Goal: Task Accomplishment & Management: Use online tool/utility

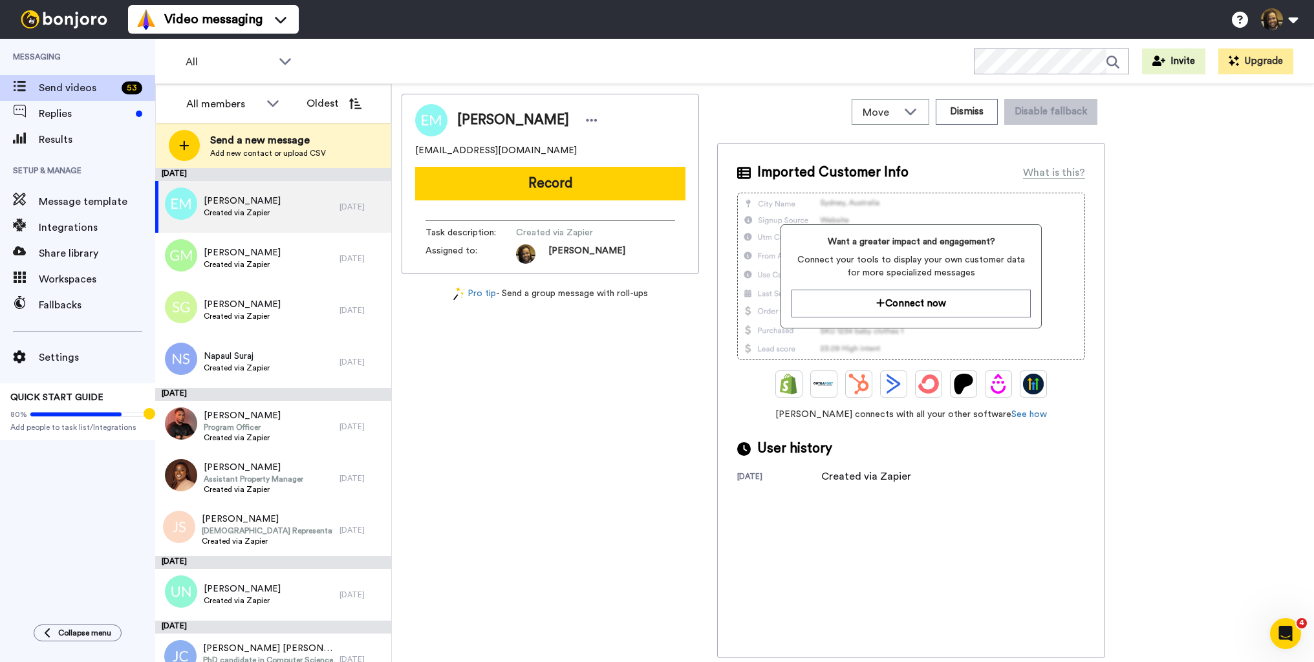
drag, startPoint x: 567, startPoint y: 149, endPoint x: 412, endPoint y: 151, distance: 154.6
click at [412, 151] on div "[PERSON_NAME] [EMAIL_ADDRESS][DOMAIN_NAME] Record Task description : Created vi…" at bounding box center [551, 184] width 298 height 180
copy span "[EMAIL_ADDRESS][DOMAIN_NAME]"
click at [292, 252] on div "[PERSON_NAME] Created via Zapier" at bounding box center [247, 259] width 184 height 52
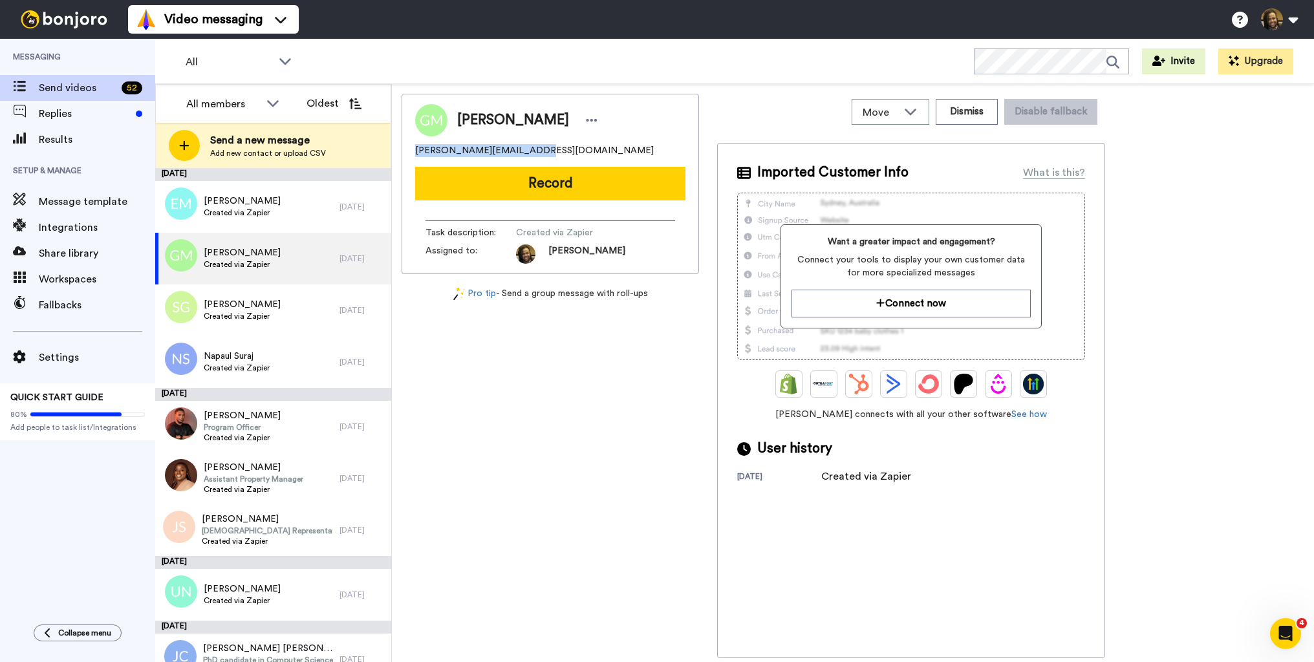
drag, startPoint x: 543, startPoint y: 151, endPoint x: 394, endPoint y: 146, distance: 149.5
click at [394, 146] on div "Move WORKSPACES View all Onboarding New Member + Add a new workspace Dismiss Di…" at bounding box center [853, 373] width 922 height 578
copy span "[PERSON_NAME][EMAIL_ADDRESS][DOMAIN_NAME]"
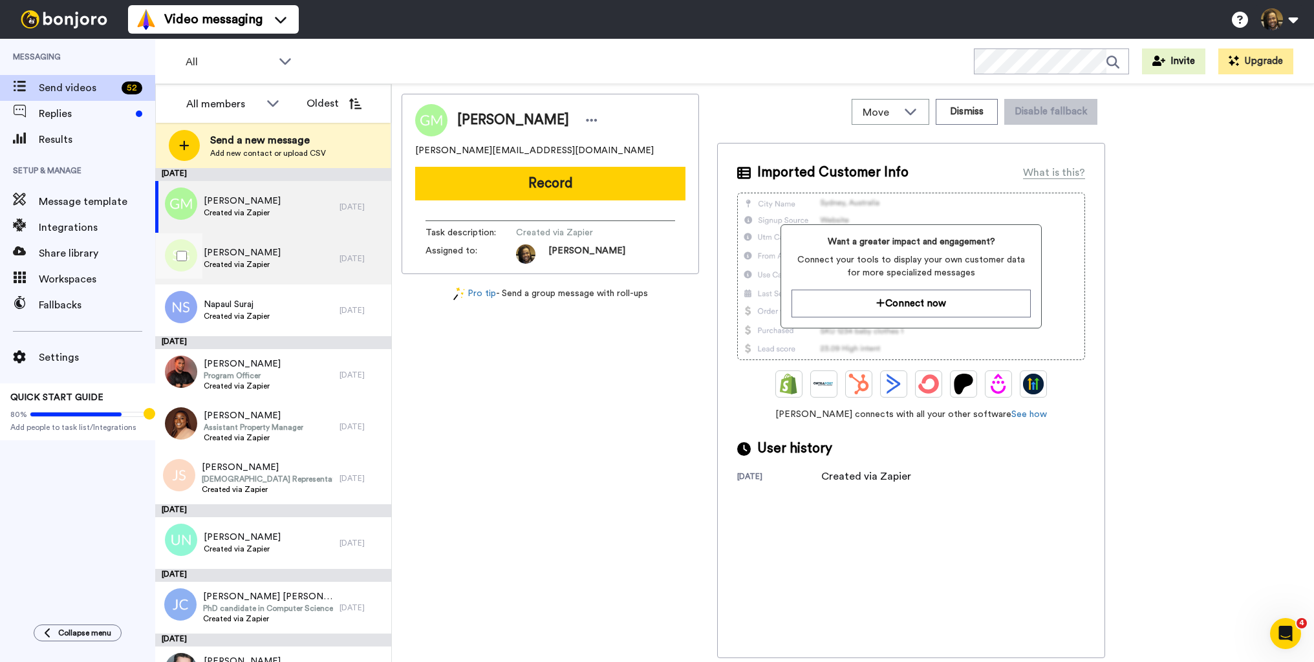
click at [273, 259] on span "Created via Zapier" at bounding box center [242, 264] width 77 height 10
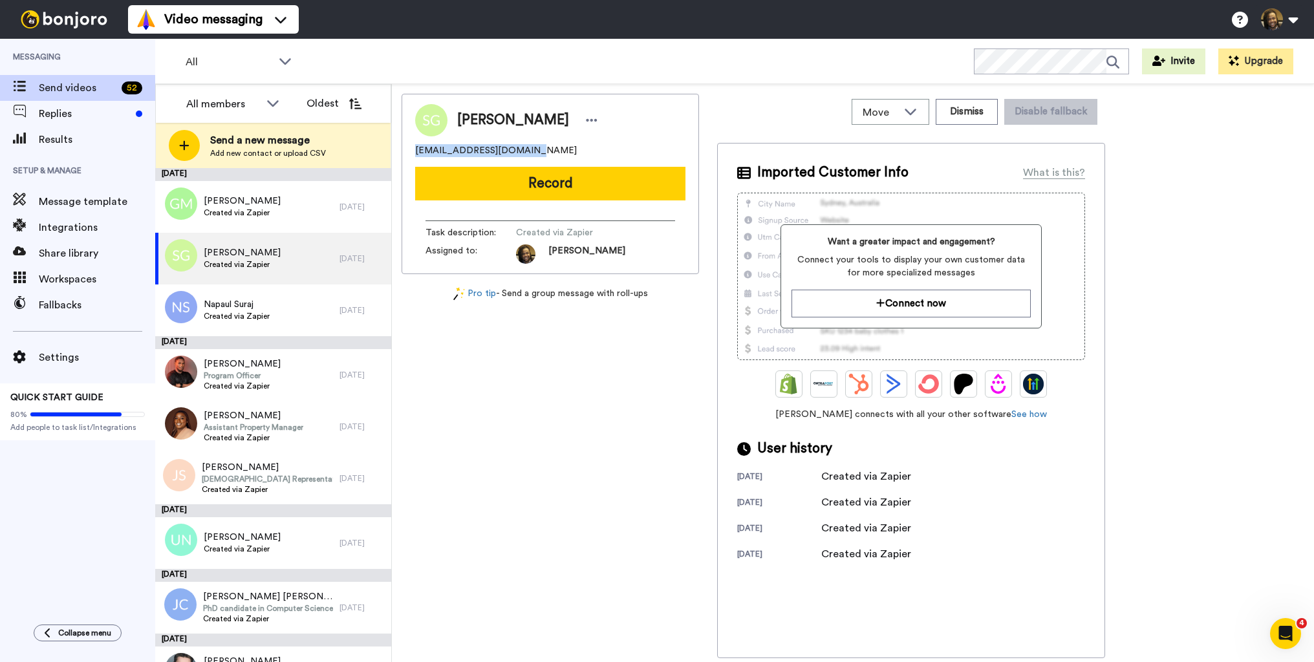
drag, startPoint x: 536, startPoint y: 147, endPoint x: 406, endPoint y: 151, distance: 130.7
click at [396, 151] on div "Move WORKSPACES View all Onboarding New Member + Add a new workspace Dismiss Di…" at bounding box center [853, 373] width 922 height 578
copy span "[EMAIL_ADDRESS][DOMAIN_NAME]"
click at [589, 122] on icon at bounding box center [592, 120] width 12 height 13
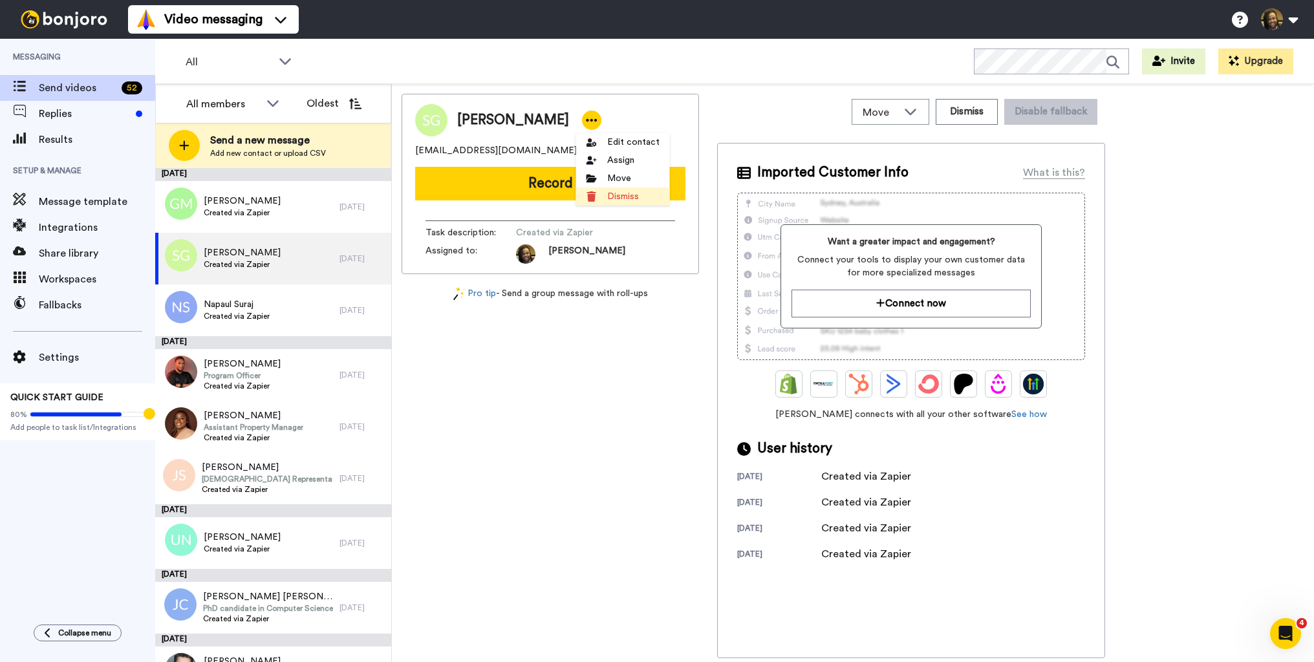
click at [614, 194] on li "Dismiss" at bounding box center [623, 197] width 94 height 18
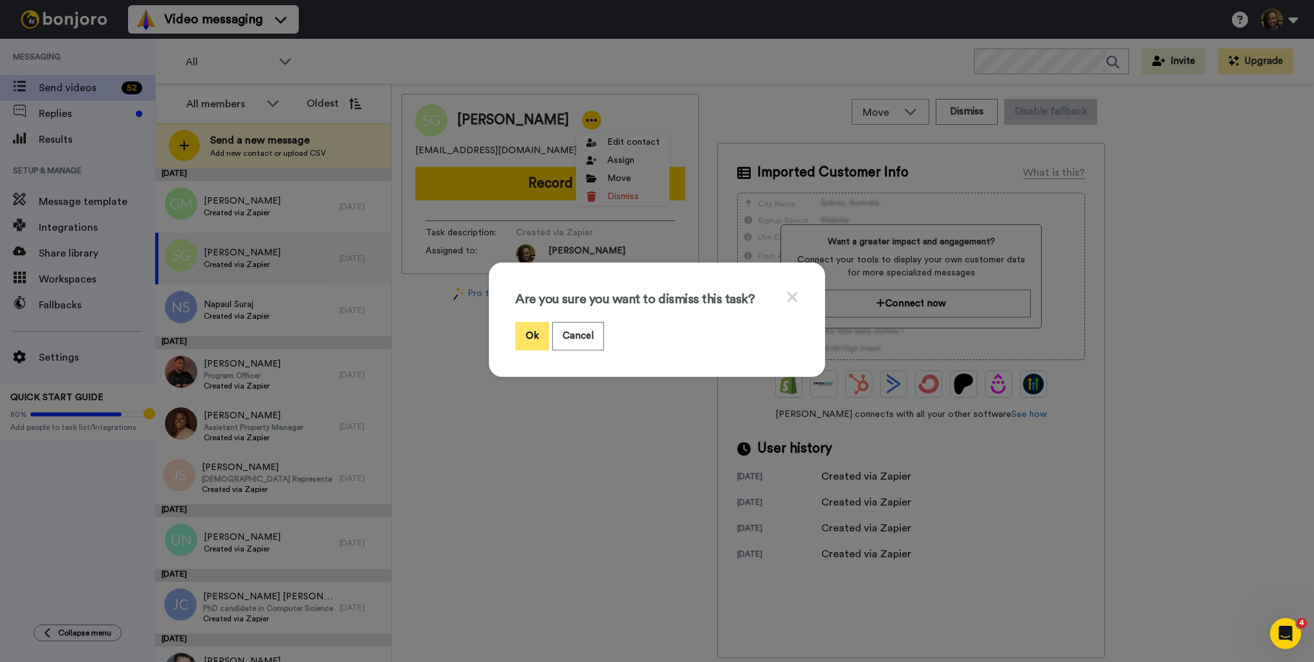
click at [529, 336] on button "Ok" at bounding box center [532, 336] width 34 height 28
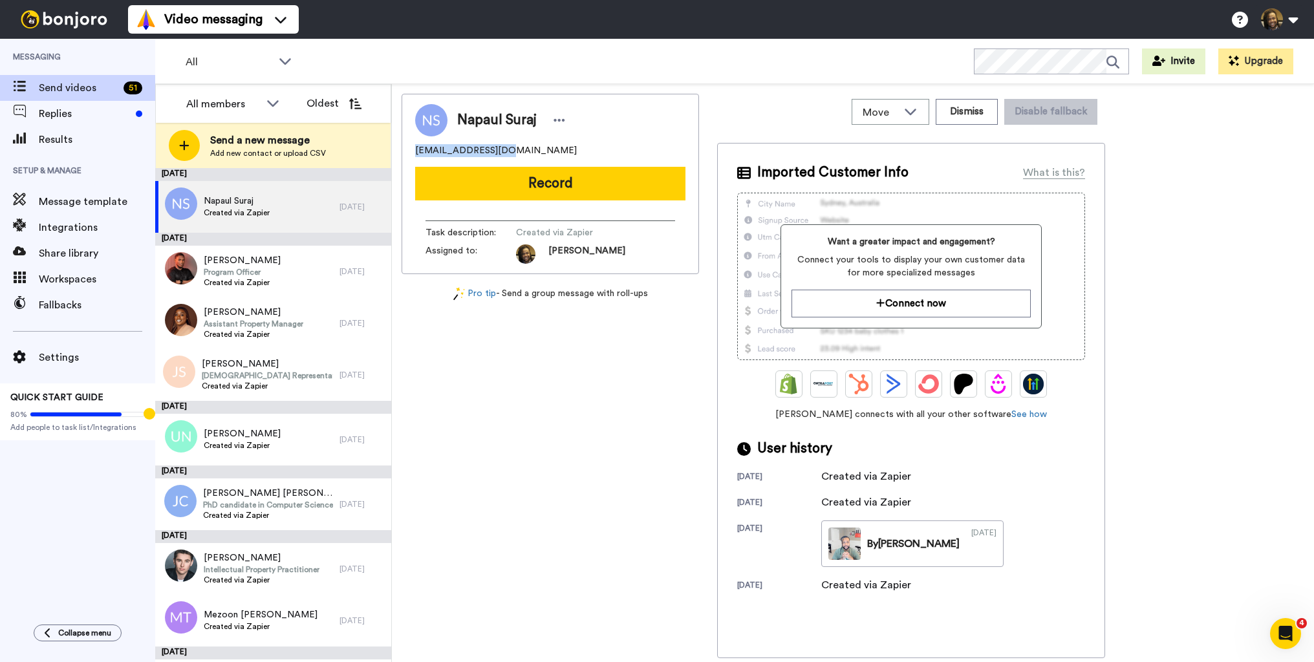
drag, startPoint x: 524, startPoint y: 153, endPoint x: 408, endPoint y: 147, distance: 116.0
click at [408, 147] on div "Napaul Suraj [EMAIL_ADDRESS][DOMAIN_NAME] Record Task description : Created via…" at bounding box center [551, 184] width 298 height 180
copy span "[EMAIL_ADDRESS][DOMAIN_NAME]"
click at [557, 116] on icon at bounding box center [560, 120] width 12 height 13
click at [584, 196] on li "Dismiss" at bounding box center [595, 197] width 94 height 18
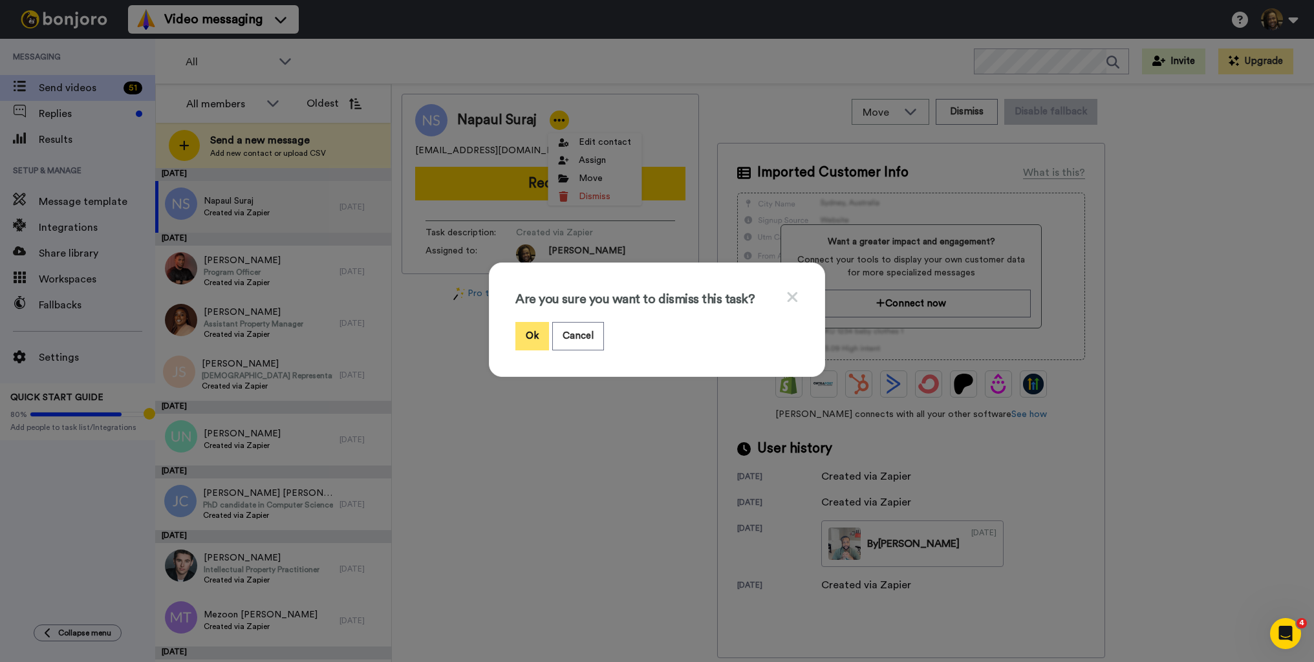
click at [531, 341] on button "Ok" at bounding box center [532, 336] width 34 height 28
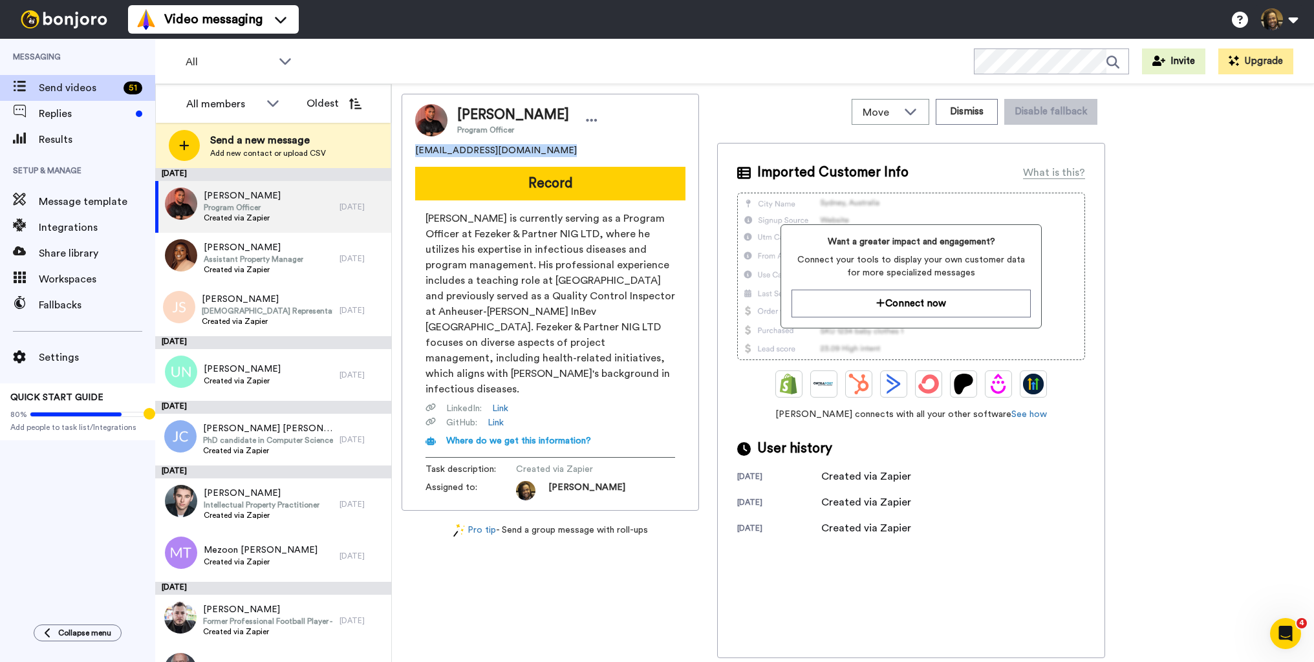
drag, startPoint x: 567, startPoint y: 149, endPoint x: 414, endPoint y: 153, distance: 153.3
click at [411, 153] on div "[PERSON_NAME] Program Officer [EMAIL_ADDRESS][DOMAIN_NAME] Record [PERSON_NAME]…" at bounding box center [551, 302] width 298 height 417
copy span "[EMAIL_ADDRESS][DOMAIN_NAME]"
click at [593, 114] on icon at bounding box center [592, 120] width 12 height 13
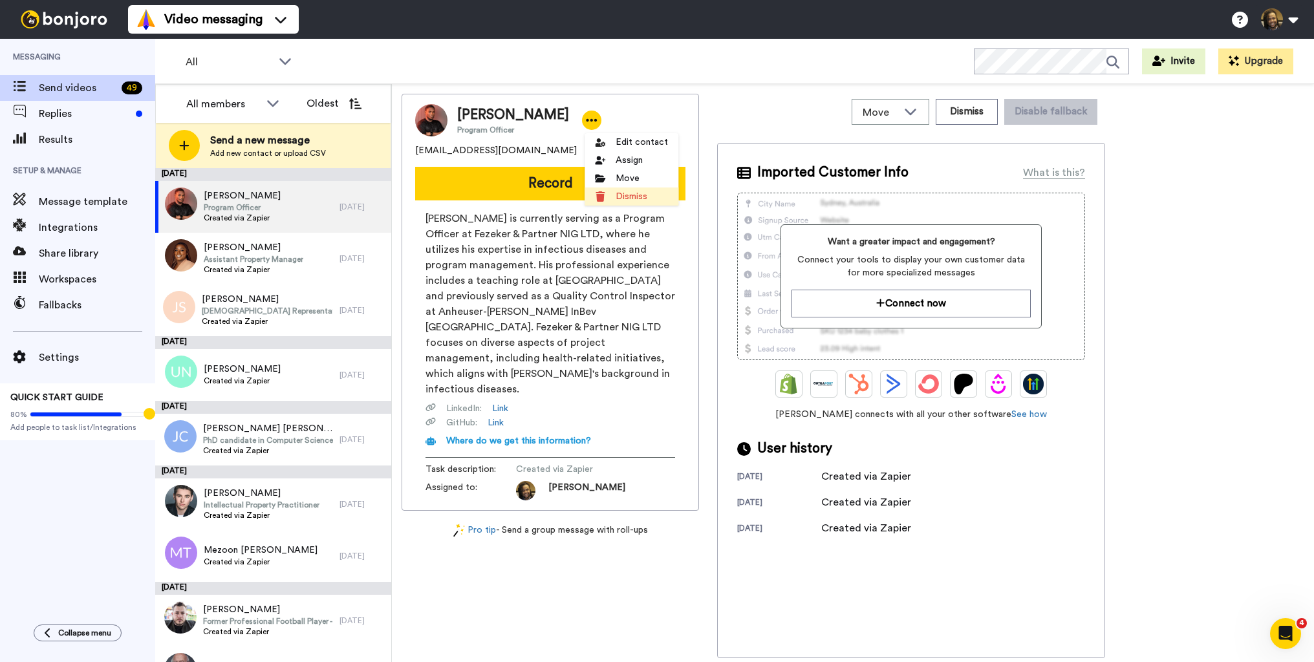
click at [650, 193] on li "Dismiss" at bounding box center [632, 197] width 94 height 18
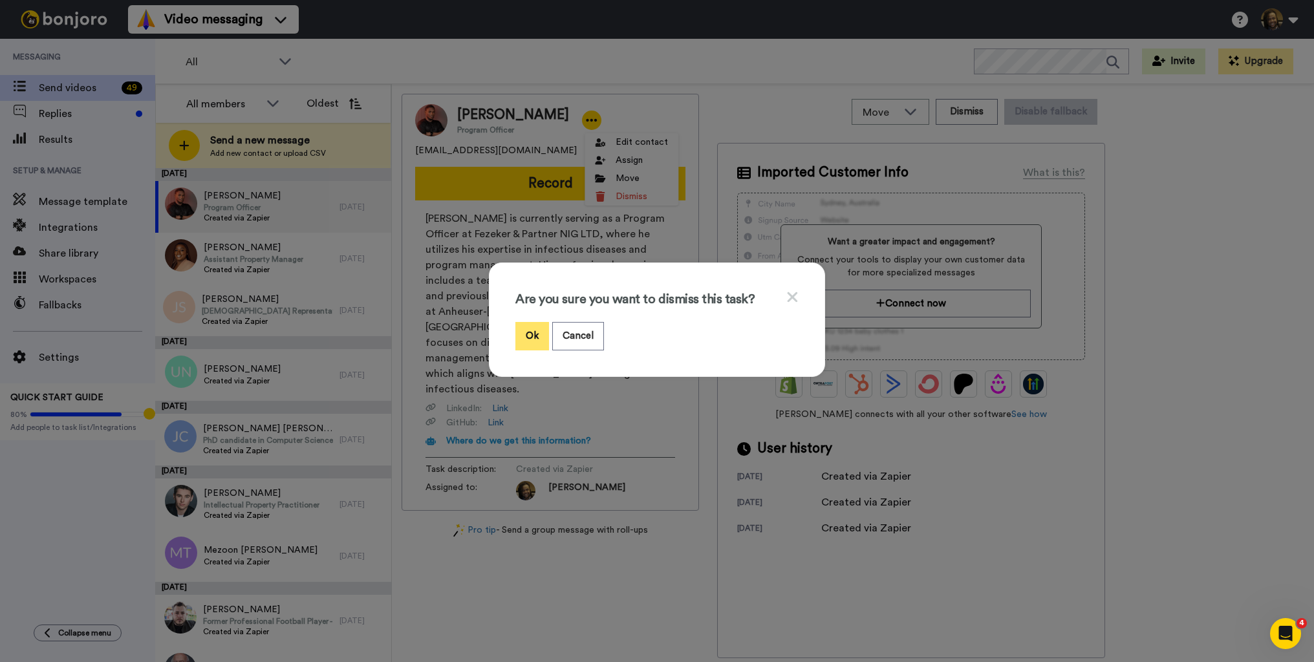
click at [538, 337] on button "Ok" at bounding box center [532, 336] width 34 height 28
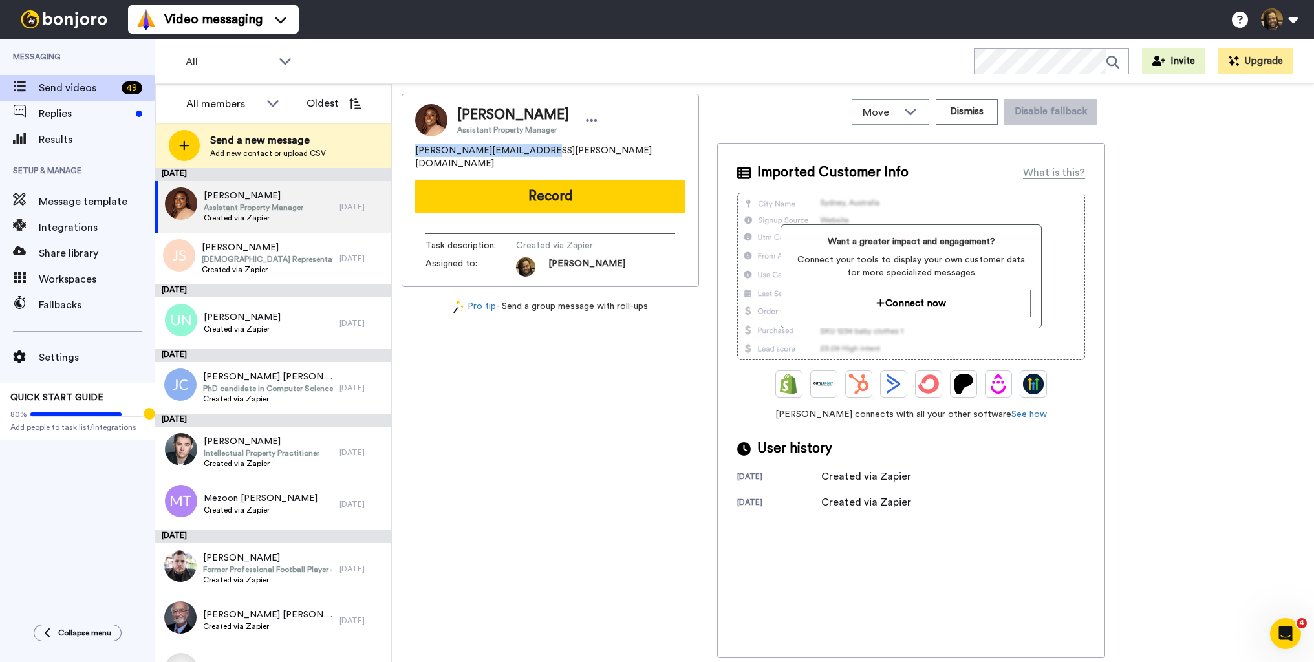
drag, startPoint x: 561, startPoint y: 152, endPoint x: 402, endPoint y: 153, distance: 158.5
click at [402, 153] on div "[PERSON_NAME] Assistant Property Manager [PERSON_NAME][EMAIL_ADDRESS][PERSON_NA…" at bounding box center [551, 190] width 298 height 193
copy span "[PERSON_NAME][EMAIL_ADDRESS][PERSON_NAME][DOMAIN_NAME]"
